Goal: Navigation & Orientation: Find specific page/section

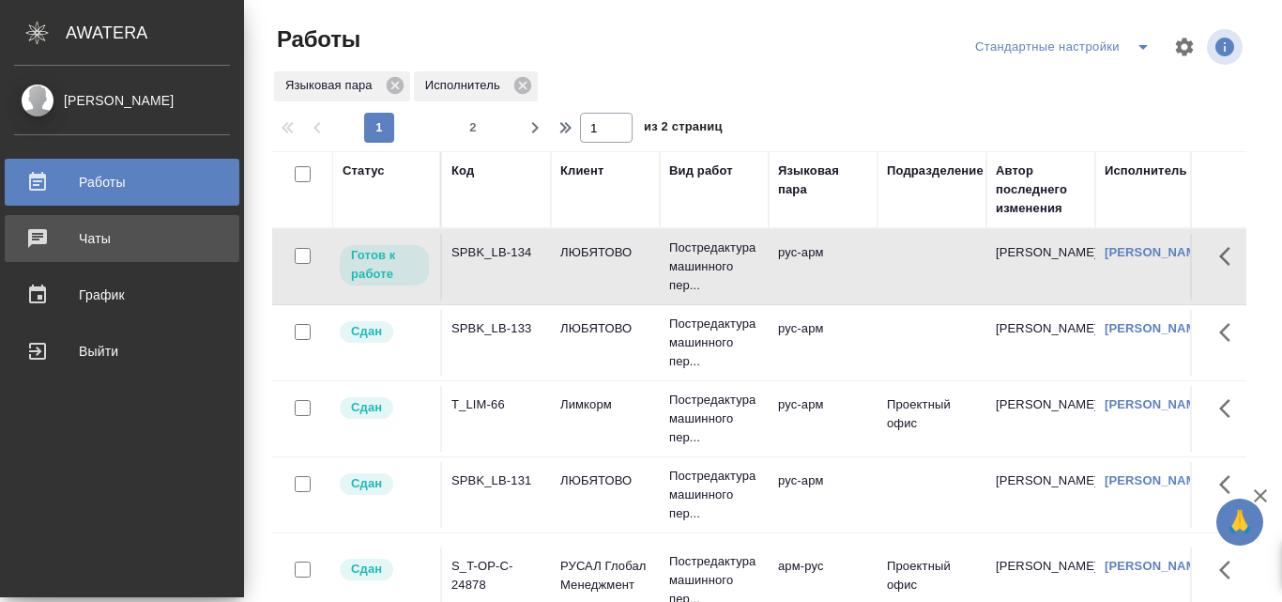
scroll to position [0, 901]
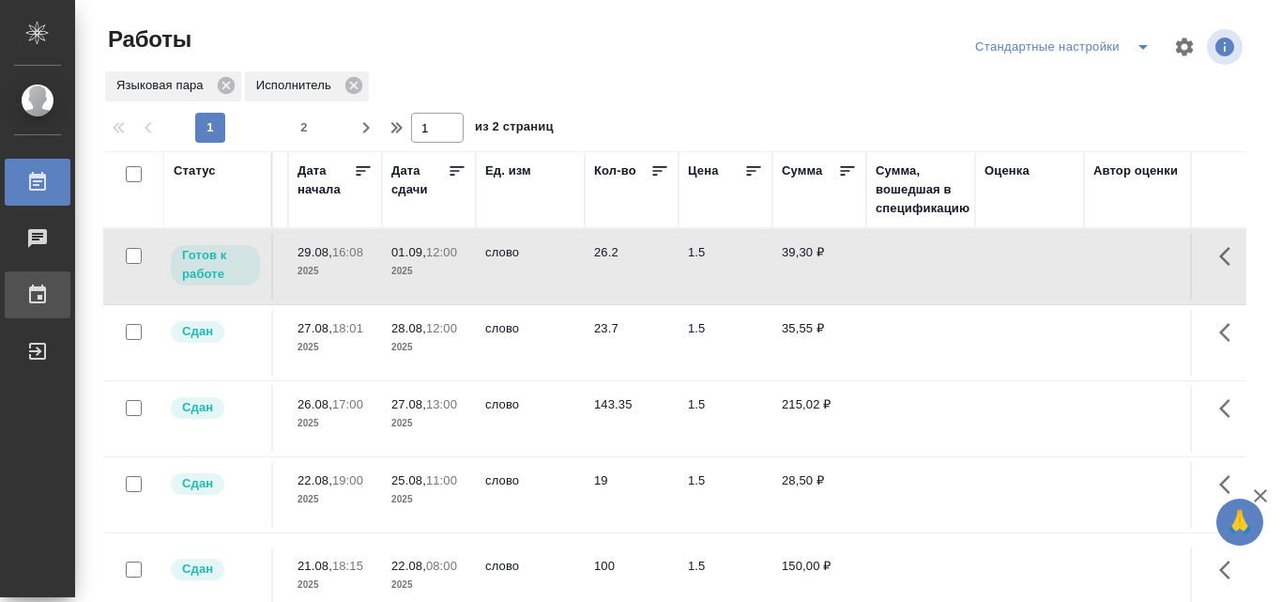
click at [50, 288] on div at bounding box center [52, 294] width 53 height 23
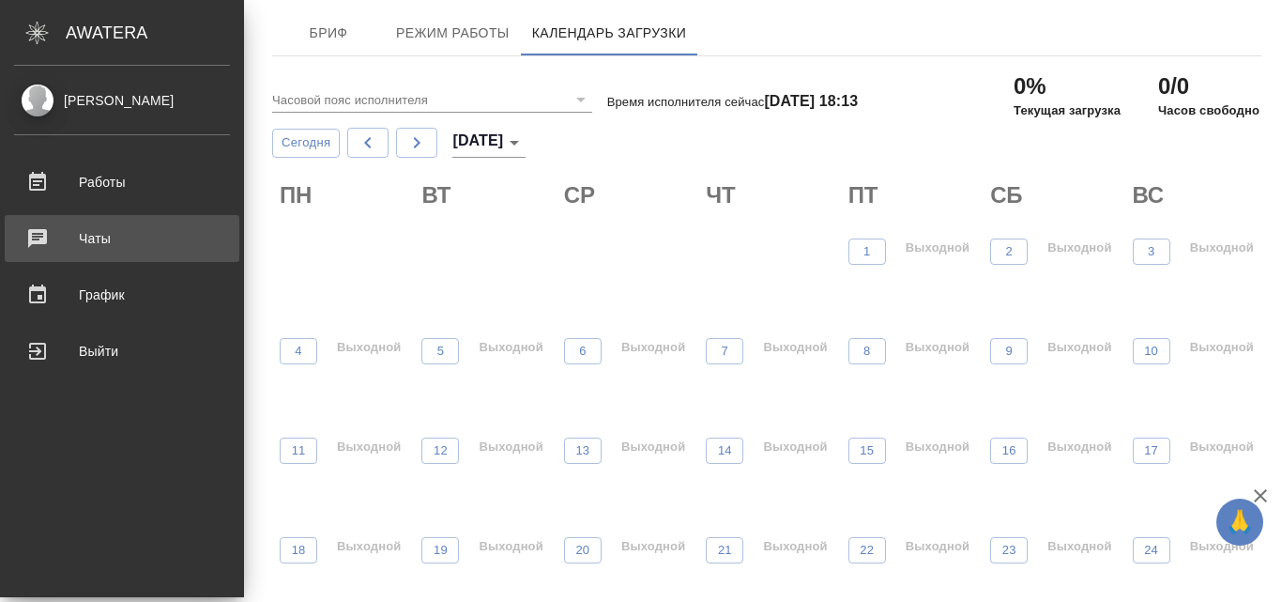
click at [92, 248] on div "Чаты" at bounding box center [122, 238] width 216 height 28
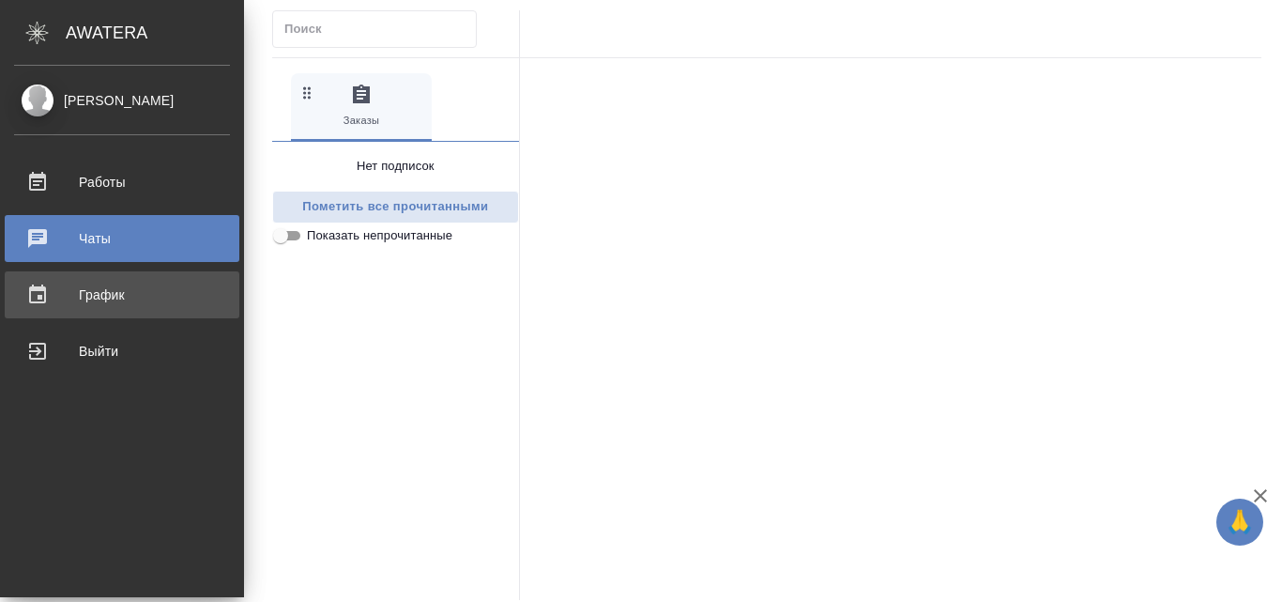
click at [70, 290] on div "График" at bounding box center [122, 295] width 216 height 28
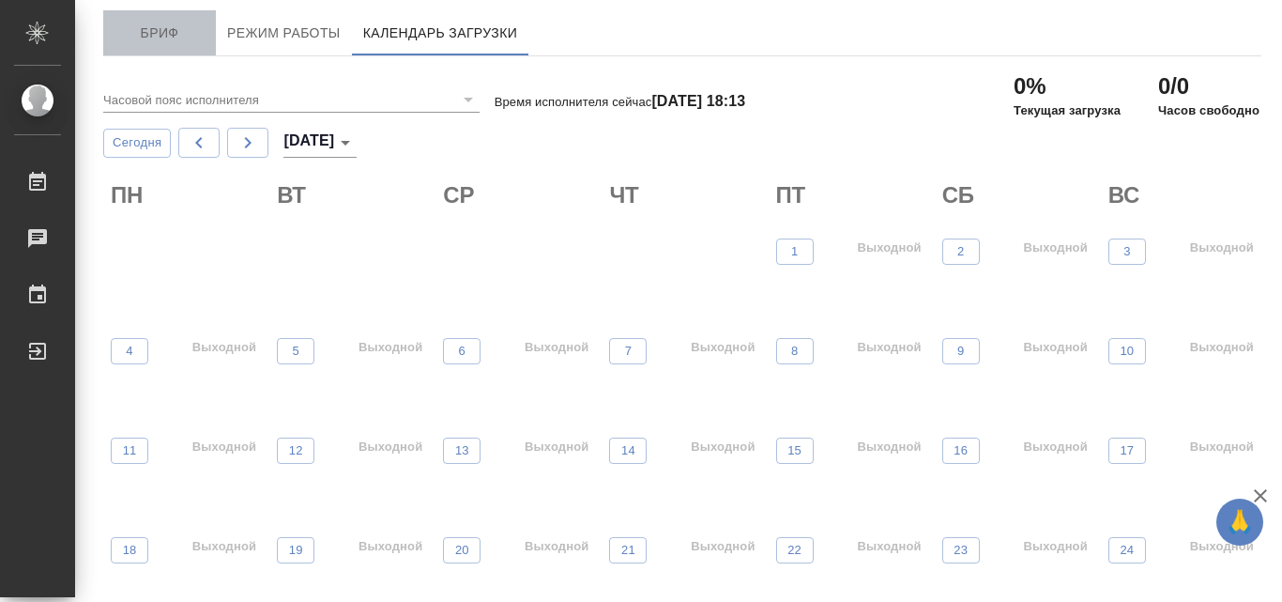
click at [172, 29] on span "Бриф" at bounding box center [160, 33] width 90 height 23
